Goal: Task Accomplishment & Management: Use online tool/utility

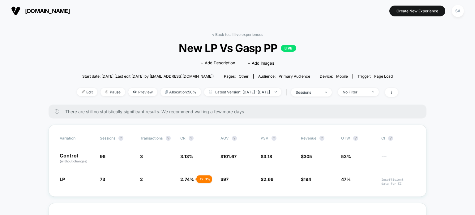
scroll to position [62, 0]
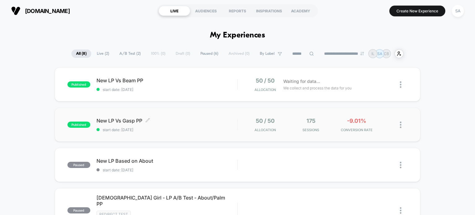
click at [186, 128] on span "start date: [DATE]" at bounding box center [166, 129] width 141 height 5
click at [187, 88] on span "start date: [DATE]" at bounding box center [166, 89] width 141 height 5
click at [106, 94] on div "published New LP Vs Beam PP start date: 9/3/2025 50 / 50 Allocation Waiting for…" at bounding box center [238, 84] width 366 height 34
click at [177, 89] on span "start date: [DATE]" at bounding box center [166, 89] width 141 height 5
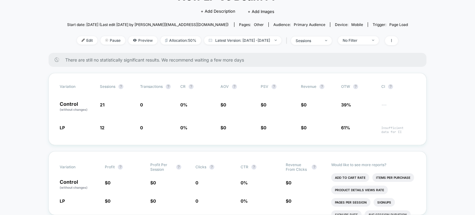
scroll to position [85, 0]
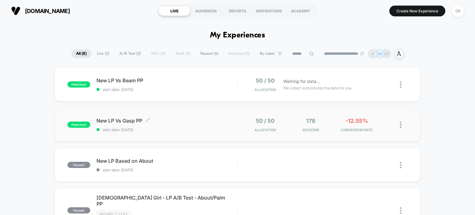
click at [187, 126] on div "New LP Vs Gasp PP Click to edit experience details Click to edit experience det…" at bounding box center [166, 125] width 141 height 15
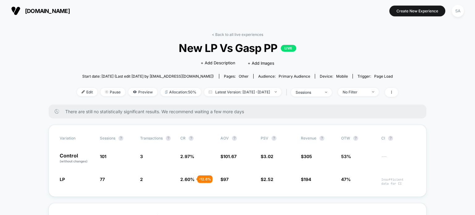
scroll to position [53, 0]
click at [415, 9] on button "Create New Experience" at bounding box center [417, 11] width 56 height 11
